Goal: Navigation & Orientation: Understand site structure

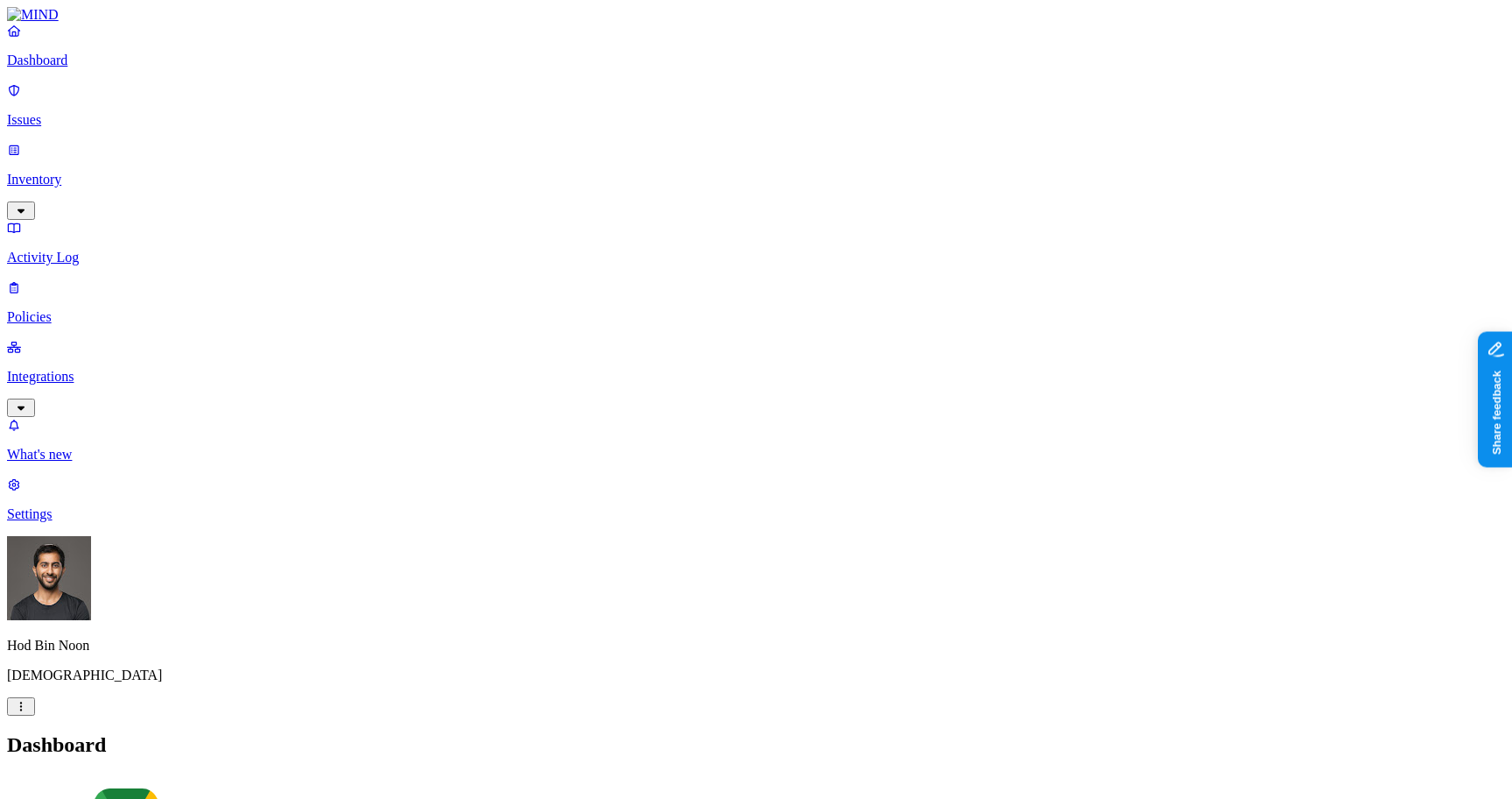
click at [1187, 733] on h2 "Dashboard" at bounding box center [756, 745] width 1498 height 24
click at [853, 733] on h2 "Dashboard" at bounding box center [756, 745] width 1498 height 24
click at [89, 522] on link "Settings" at bounding box center [756, 499] width 1498 height 45
click at [79, 68] on p "Dashboard" at bounding box center [756, 60] width 1498 height 16
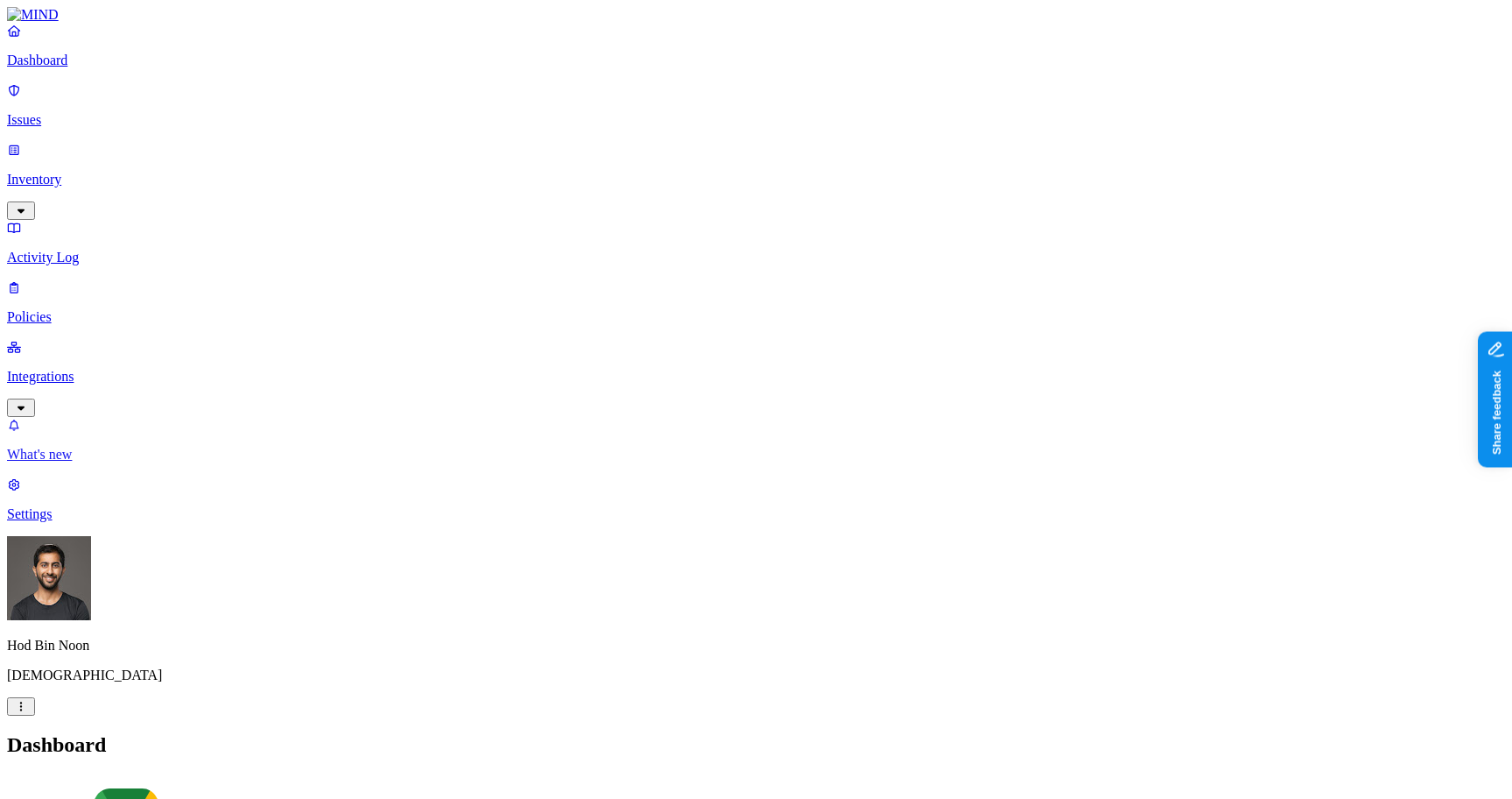
click at [93, 463] on p "What's new" at bounding box center [756, 454] width 1498 height 16
click at [1189, 733] on h2 "Dashboard" at bounding box center [756, 745] width 1498 height 24
click at [137, 522] on p "Settings" at bounding box center [756, 514] width 1498 height 16
click at [253, 745] on nav "Members Known entities Notification channels Web domains Branding" at bounding box center [756, 813] width 1498 height 135
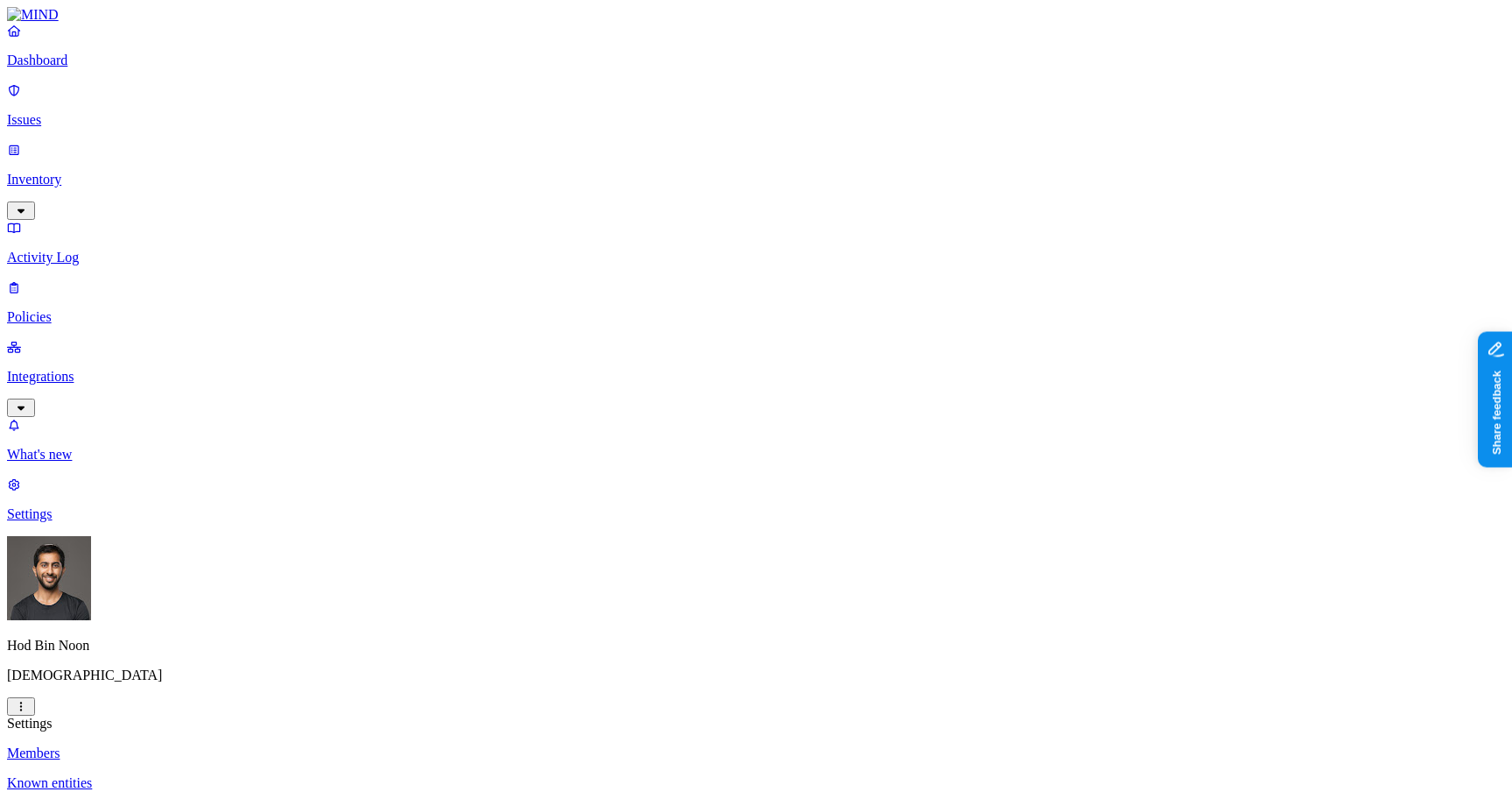
click at [86, 63] on link "Dashboard" at bounding box center [756, 45] width 1498 height 45
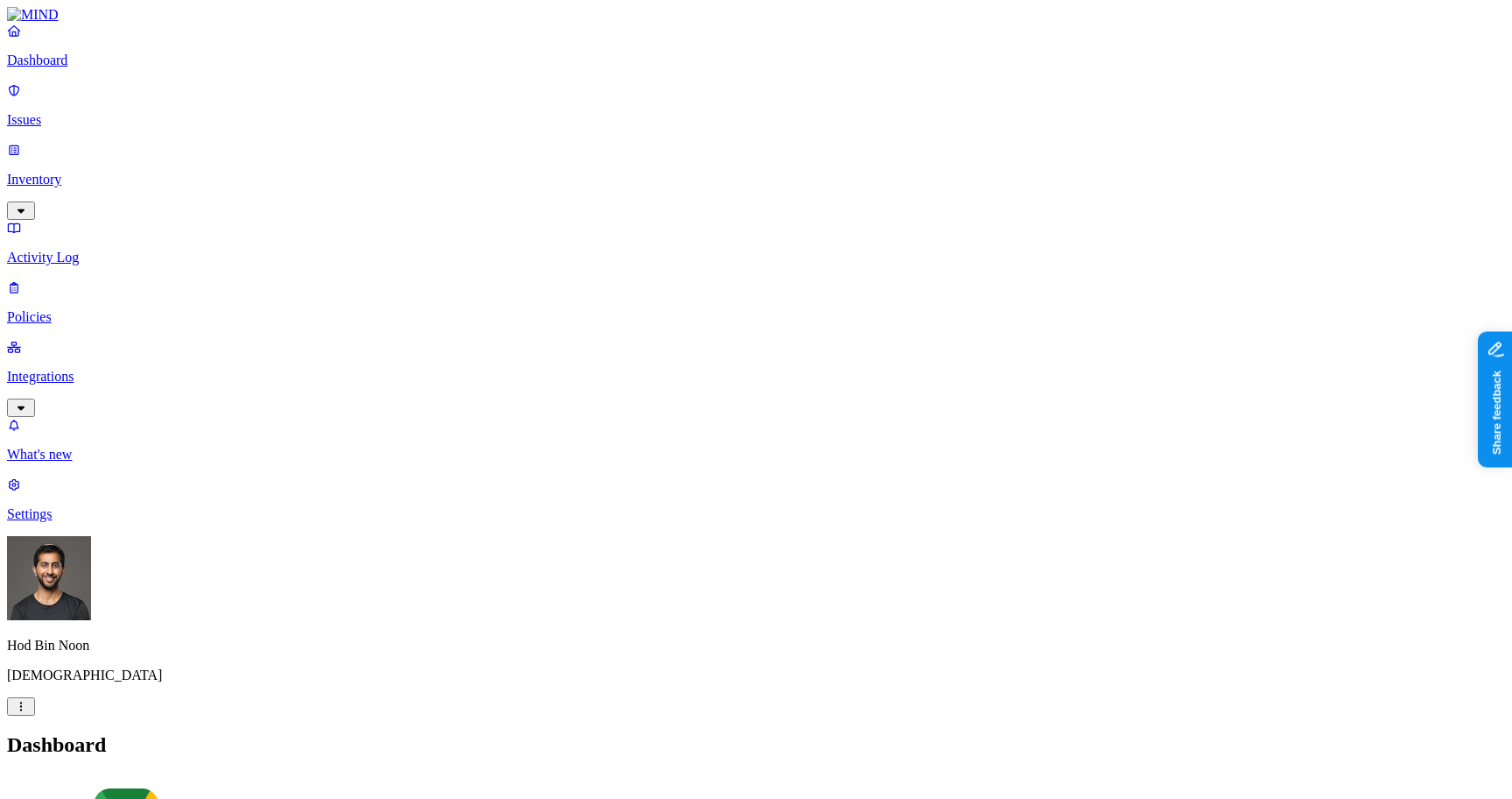
click at [528, 733] on h2 "Dashboard" at bounding box center [756, 745] width 1498 height 24
click at [115, 172] on p "Inventory" at bounding box center [756, 179] width 1498 height 16
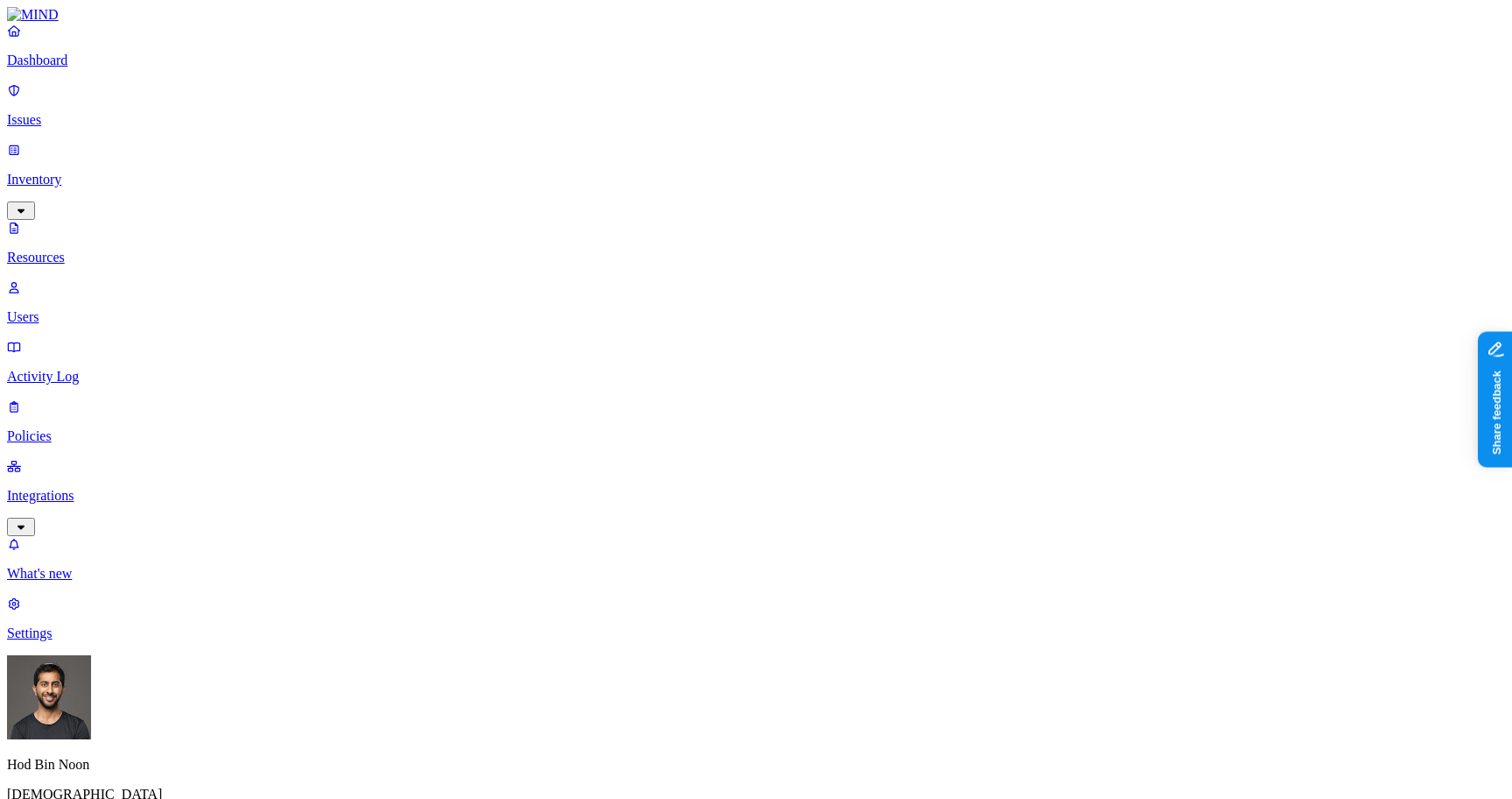
click at [87, 68] on p "Dashboard" at bounding box center [756, 60] width 1498 height 16
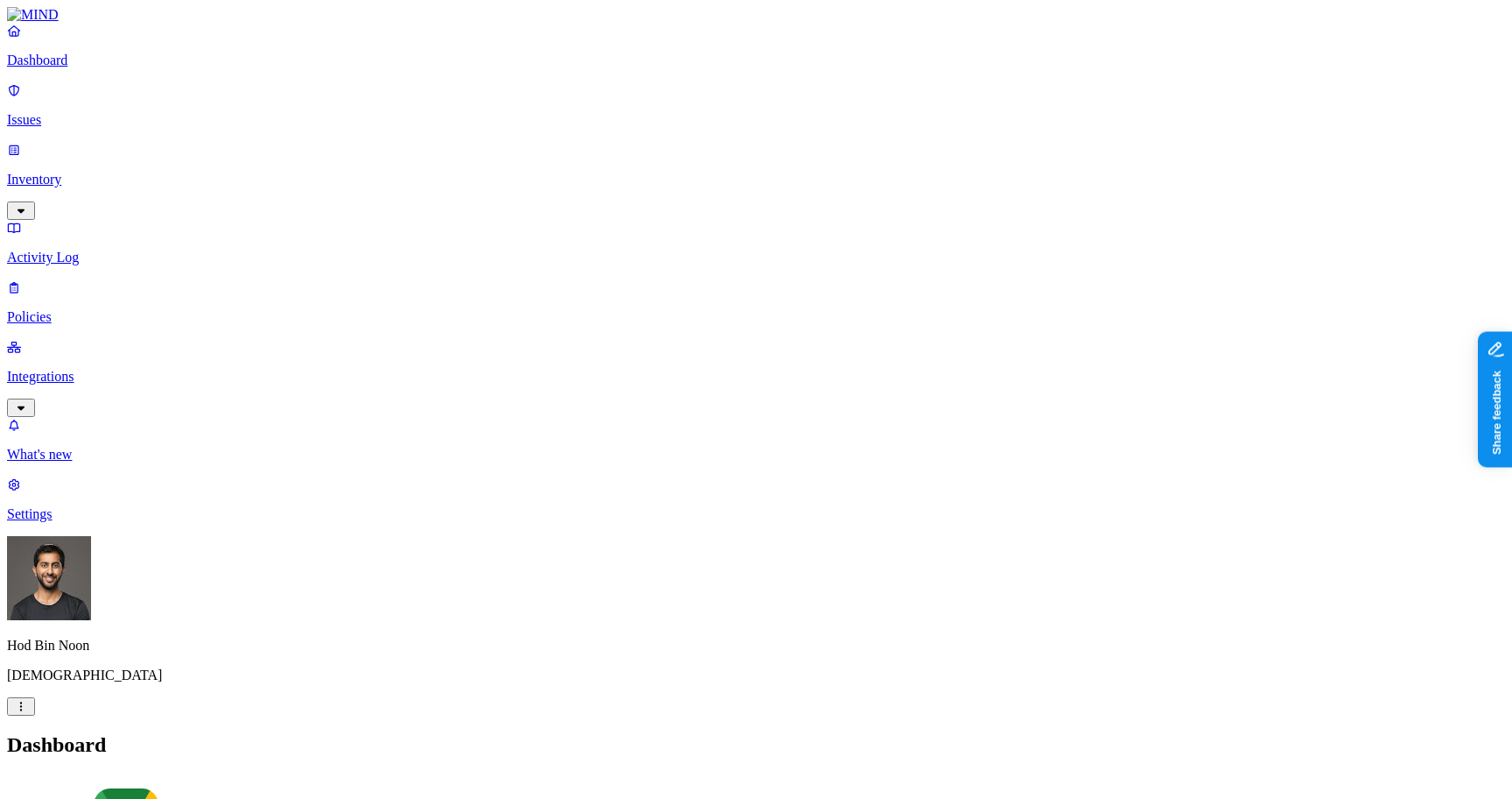
click at [159, 337] on nav "Dashboard Issues Inventory Activity Log Policies Integrations What's new 1 Sett…" at bounding box center [756, 272] width 1498 height 499
click at [92, 118] on link "Issues" at bounding box center [756, 104] width 1498 height 45
click at [76, 172] on p "Inventory" at bounding box center [756, 179] width 1498 height 16
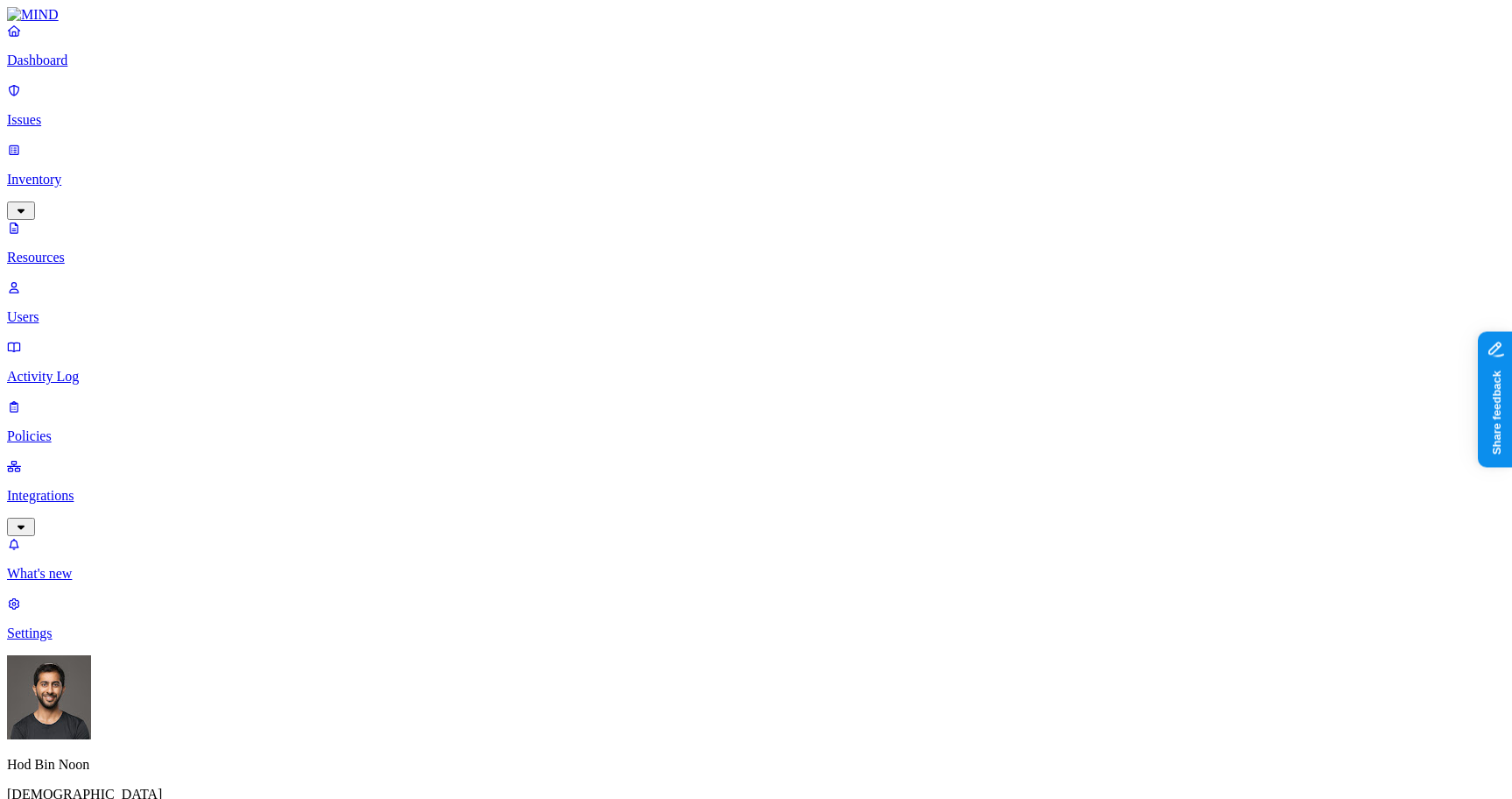
click at [118, 68] on p "Dashboard" at bounding box center [756, 60] width 1498 height 16
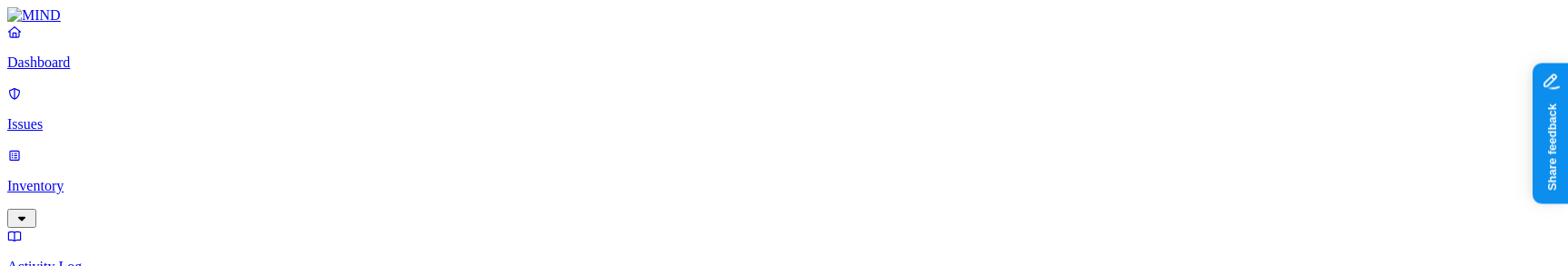
drag, startPoint x: 541, startPoint y: 40, endPoint x: 452, endPoint y: 9, distance: 94.2
